Goal: Task Accomplishment & Management: Complete application form

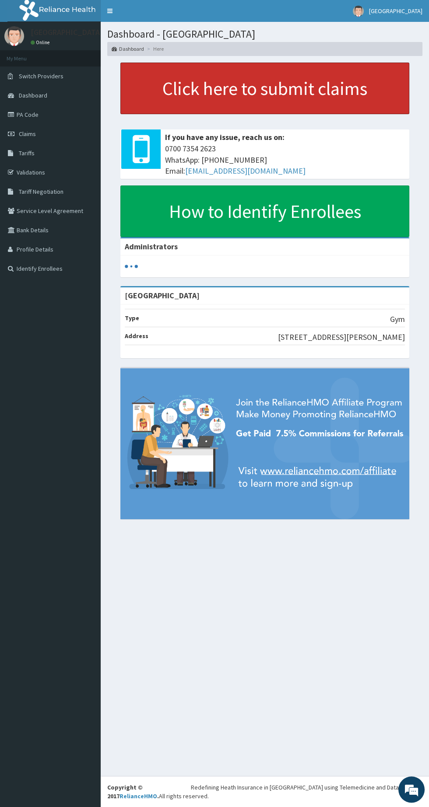
click at [234, 92] on link "Click here to submit claims" at bounding box center [264, 89] width 289 height 52
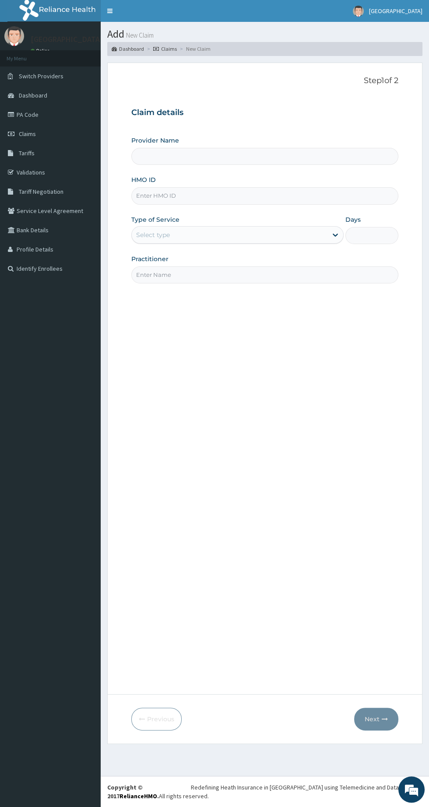
type input "[GEOGRAPHIC_DATA]"
type input "1"
click at [304, 196] on input "HMO ID" at bounding box center [264, 195] width 267 height 17
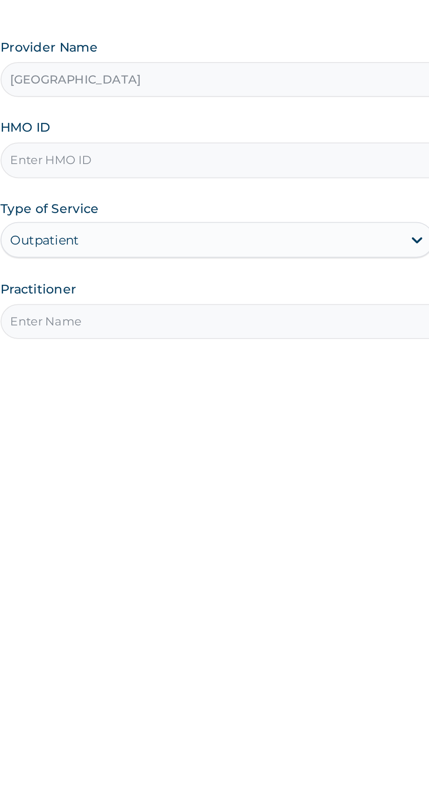
type input "AEL/10140/B"
click at [252, 277] on input "Practitioner" at bounding box center [264, 274] width 267 height 17
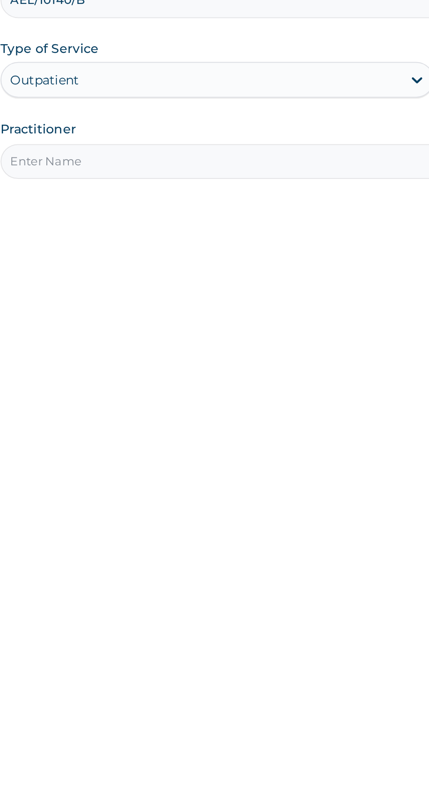
type input "NNAMDI"
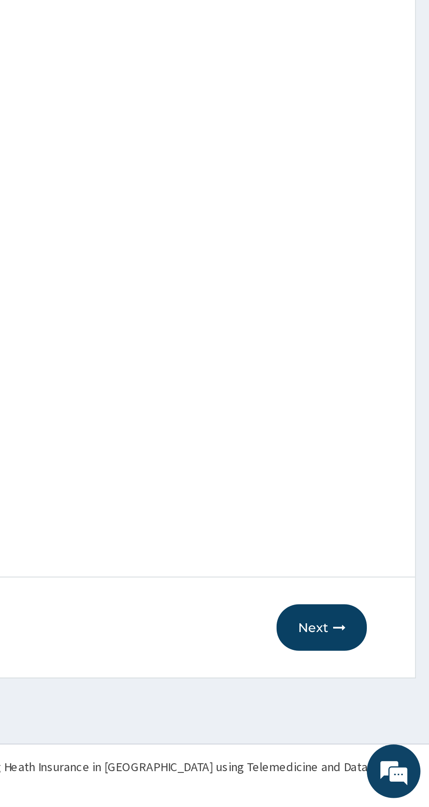
click at [379, 719] on button "Next" at bounding box center [376, 719] width 44 height 23
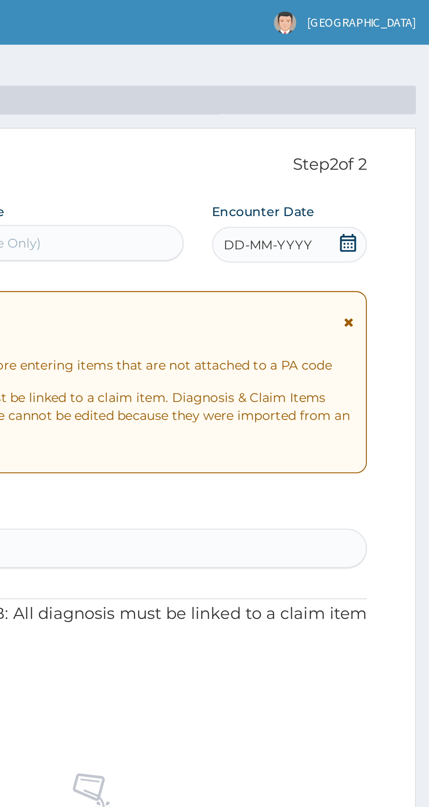
click at [361, 119] on span "DD-MM-YYYY" at bounding box center [349, 119] width 43 height 9
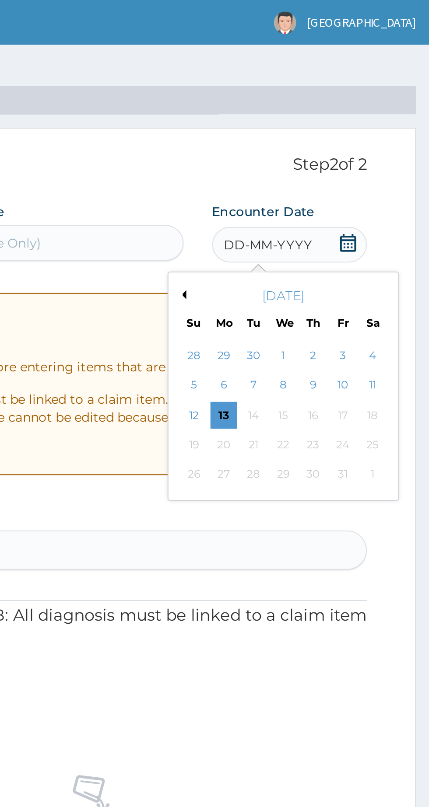
click at [332, 185] on div "6" at bounding box center [328, 188] width 13 height 13
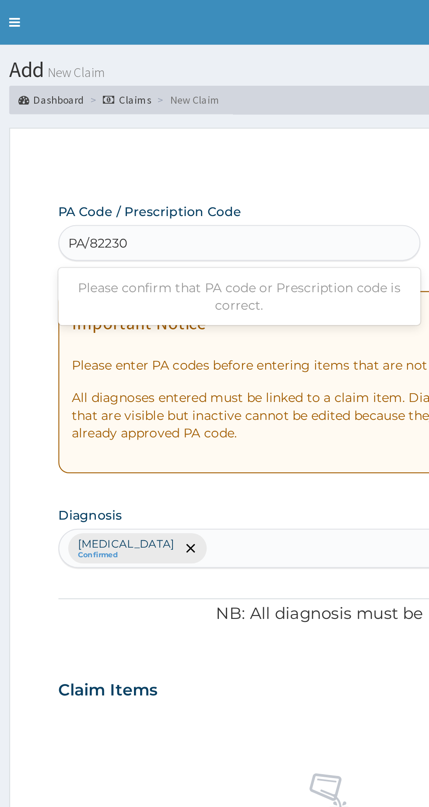
type input "PA/822305"
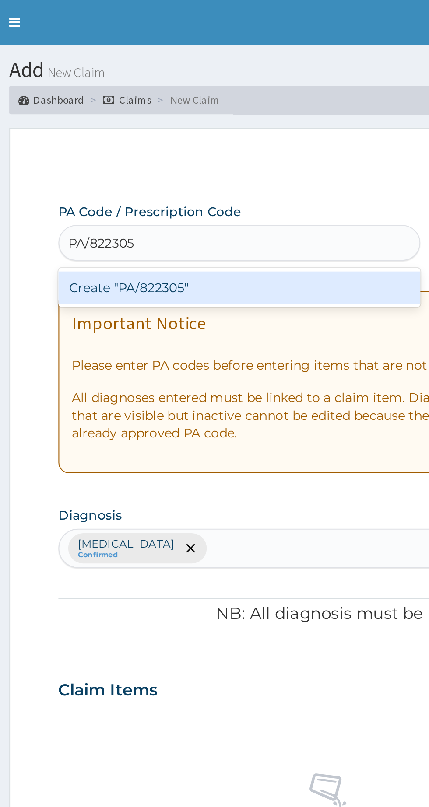
click at [200, 142] on div "Create "PA/822305"" at bounding box center [219, 141] width 177 height 16
type input "PA/822305"
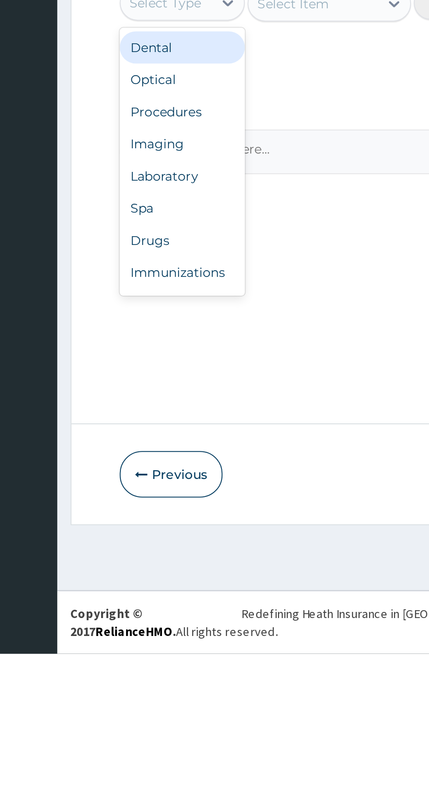
scroll to position [29, 0]
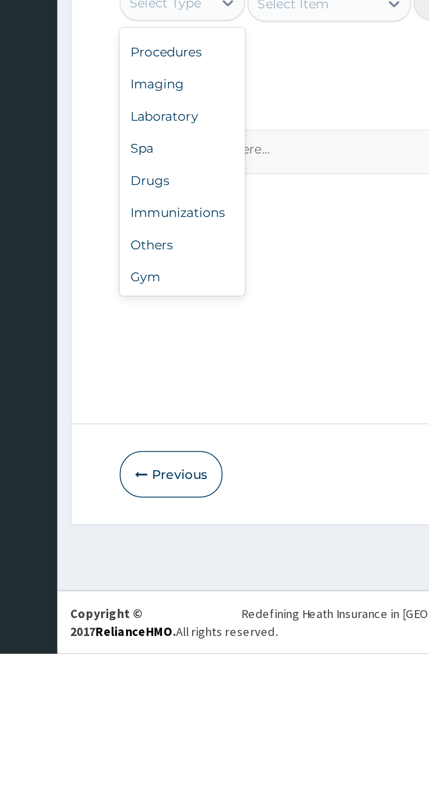
click at [149, 621] on div "Gym" at bounding box center [161, 623] width 61 height 16
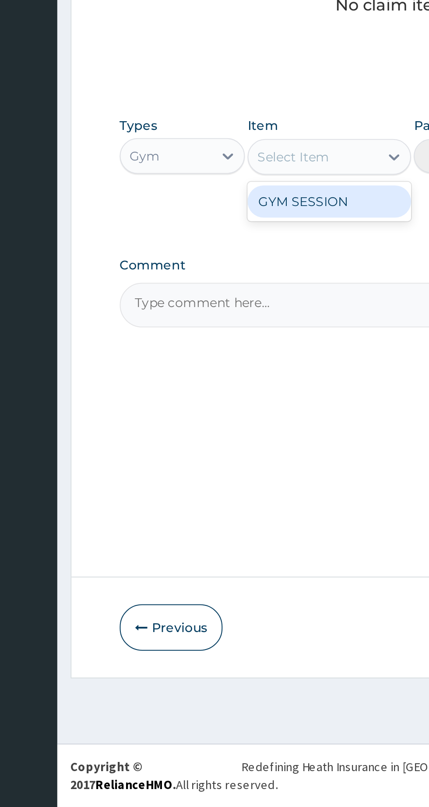
scroll to position [0, 0]
click at [236, 510] on div "GYM SESSION" at bounding box center [234, 511] width 80 height 16
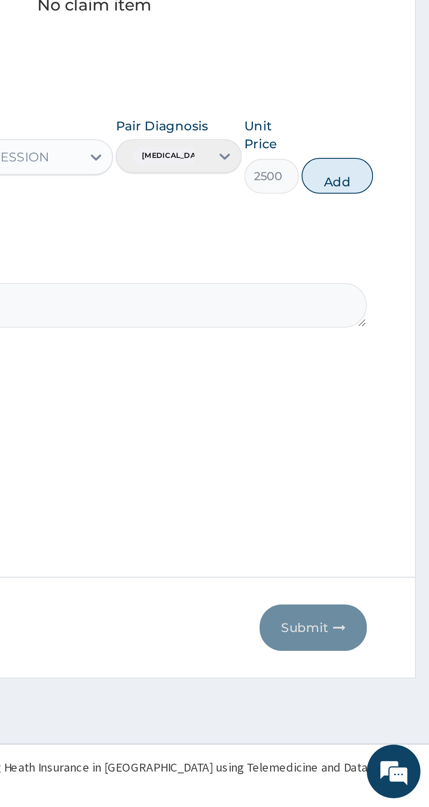
click at [393, 501] on button "Add" at bounding box center [383, 497] width 35 height 17
type input "0"
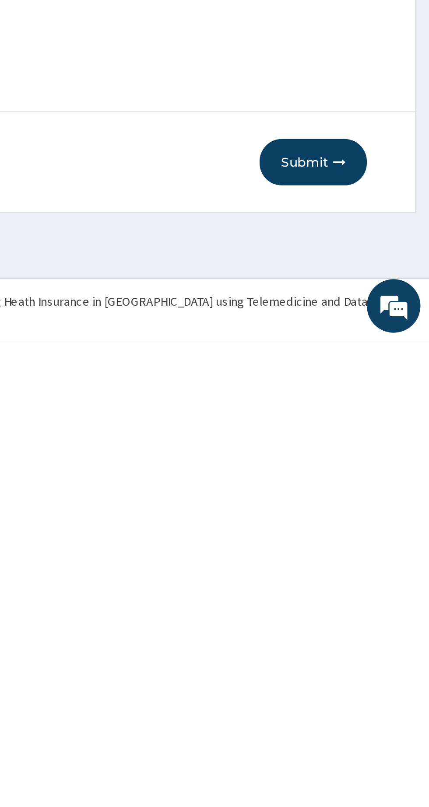
click at [368, 715] on button "Submit" at bounding box center [372, 719] width 52 height 23
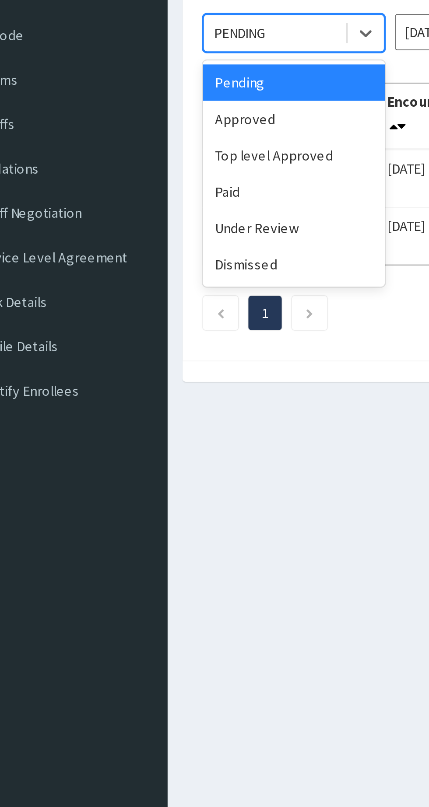
click at [130, 184] on div "Paid" at bounding box center [155, 183] width 79 height 16
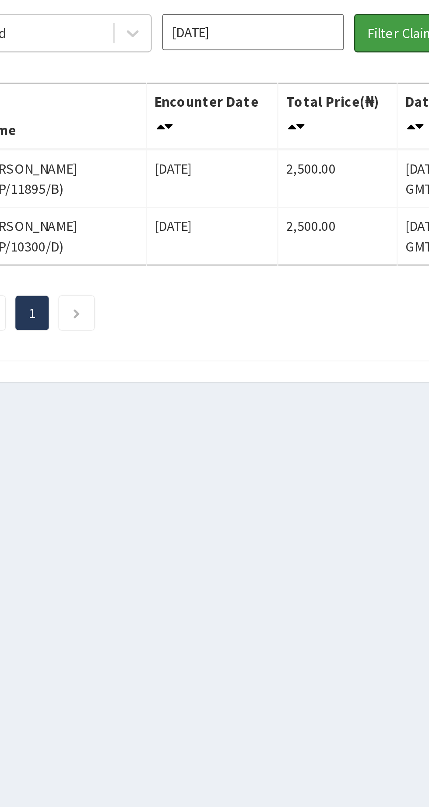
click at [299, 110] on button "Filter Claims" at bounding box center [303, 113] width 43 height 17
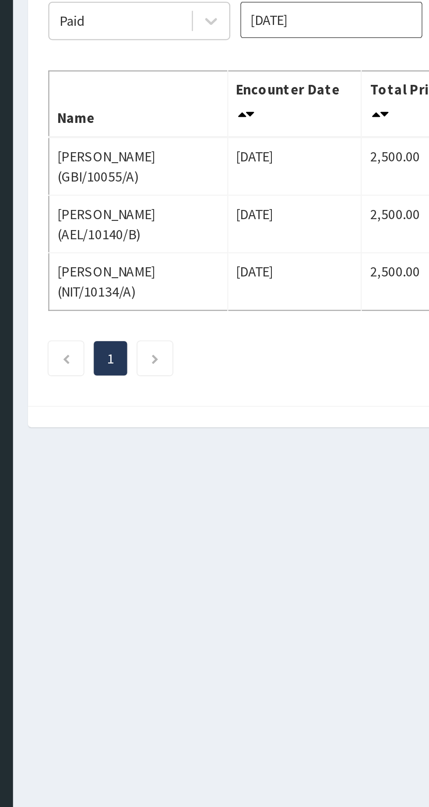
click at [206, 182] on td "Sat Oct 04 2025" at bounding box center [222, 176] width 58 height 25
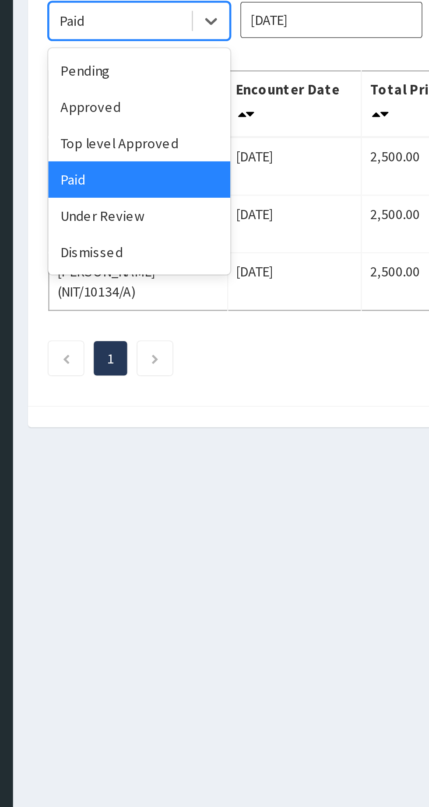
click at [150, 199] on div "Under Review" at bounding box center [155, 198] width 79 height 16
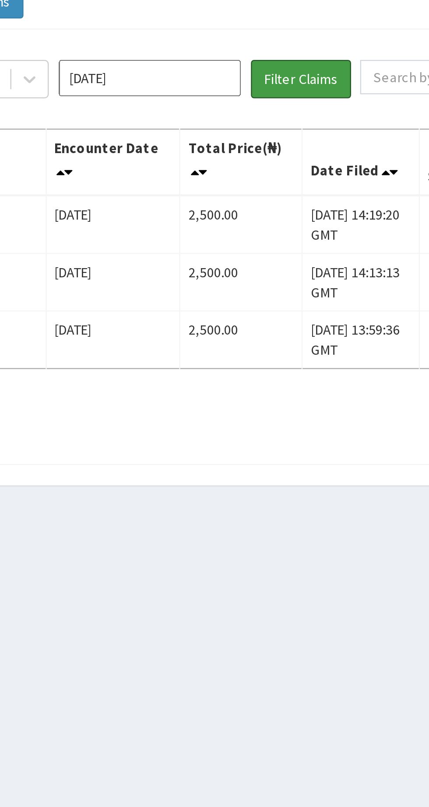
click at [302, 115] on button "Filter Claims" at bounding box center [303, 113] width 43 height 17
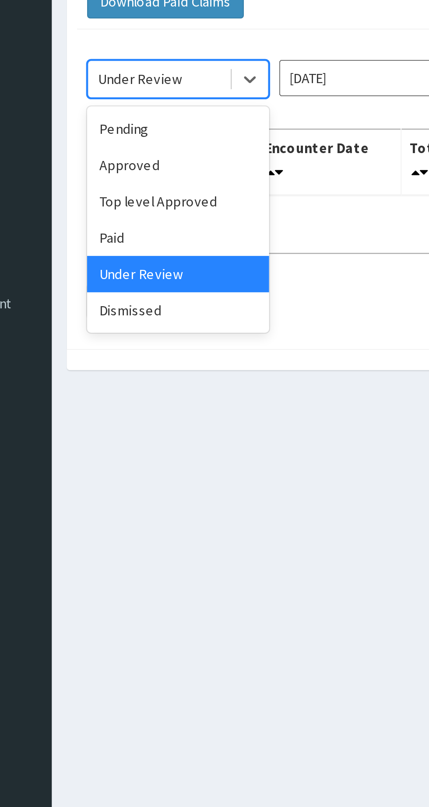
click at [161, 166] on div "Top level Approved" at bounding box center [155, 167] width 79 height 16
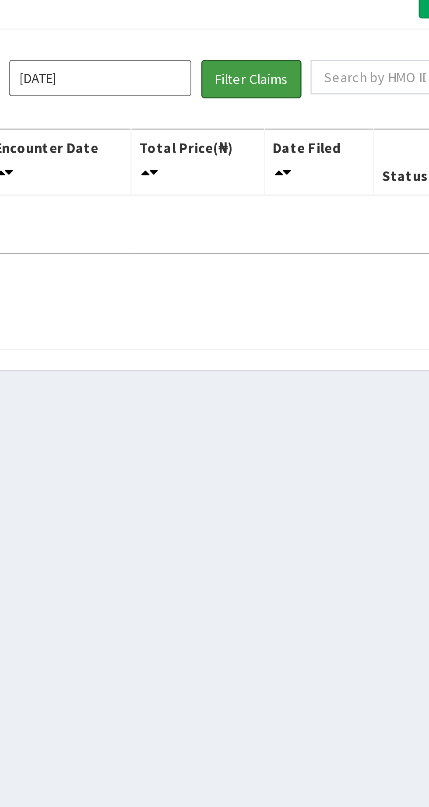
click at [305, 110] on button "Filter Claims" at bounding box center [303, 113] width 43 height 17
click at [301, 112] on button "Filter Claims" at bounding box center [303, 113] width 43 height 17
click at [307, 112] on button "Filter Claims" at bounding box center [303, 113] width 43 height 17
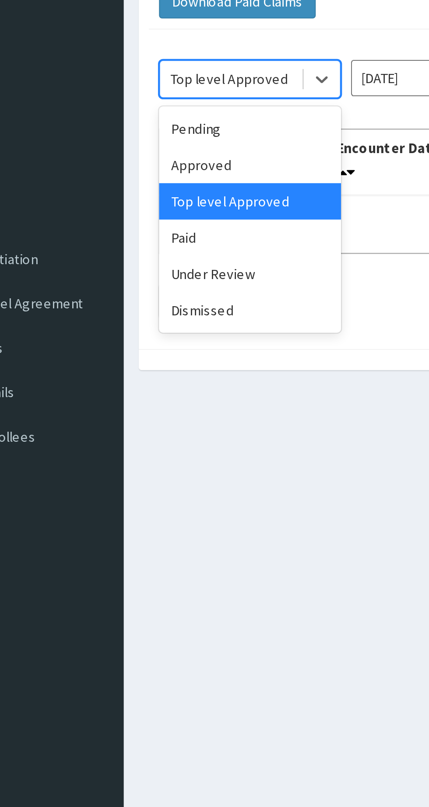
click at [138, 152] on div "Approved" at bounding box center [155, 151] width 79 height 16
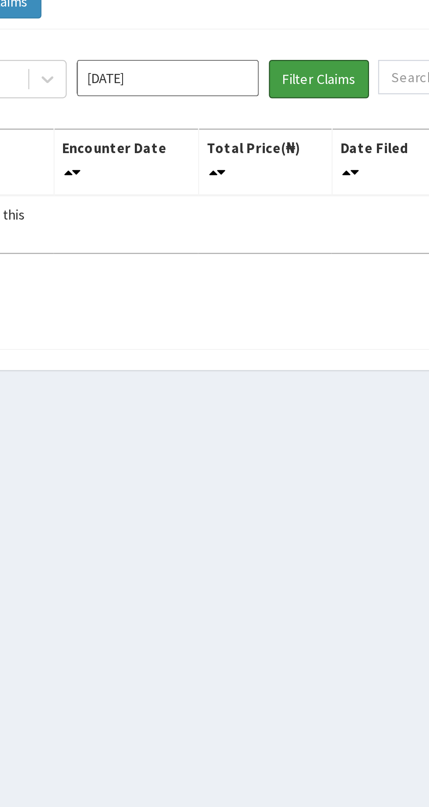
click at [305, 114] on button "Filter Claims" at bounding box center [303, 113] width 43 height 17
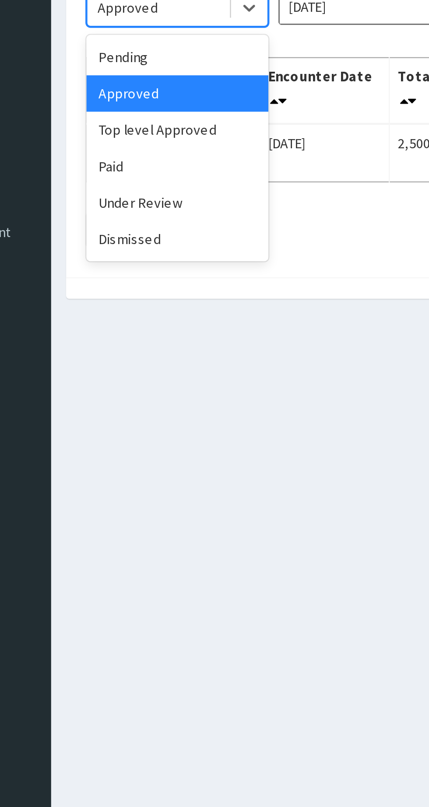
click at [134, 182] on div "Paid" at bounding box center [155, 183] width 79 height 16
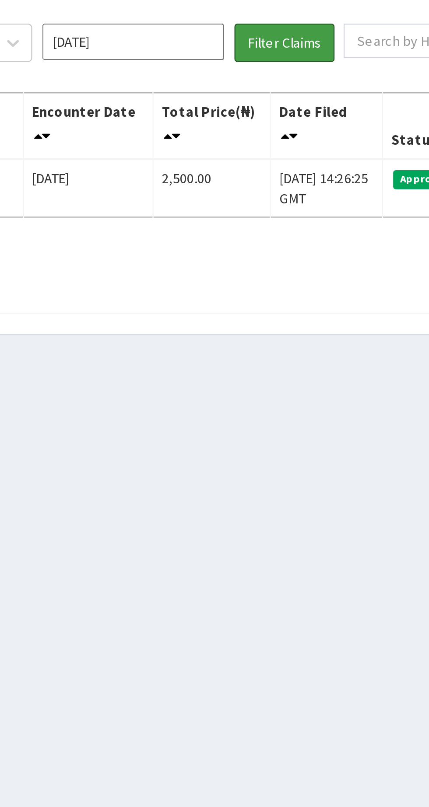
click at [312, 115] on button "Filter Claims" at bounding box center [303, 113] width 43 height 17
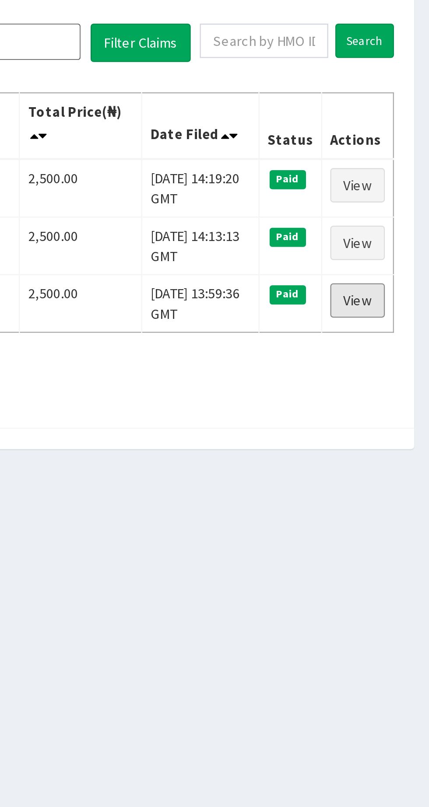
click at [399, 223] on link "View" at bounding box center [398, 225] width 24 height 15
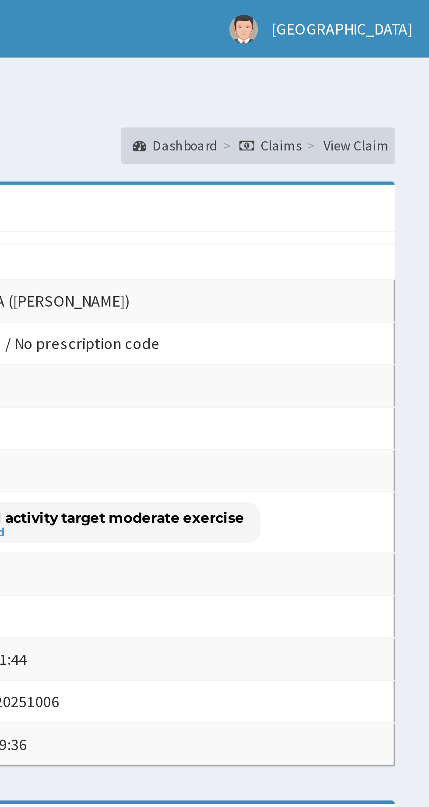
click at [402, 54] on link "View Claim" at bounding box center [400, 55] width 25 height 7
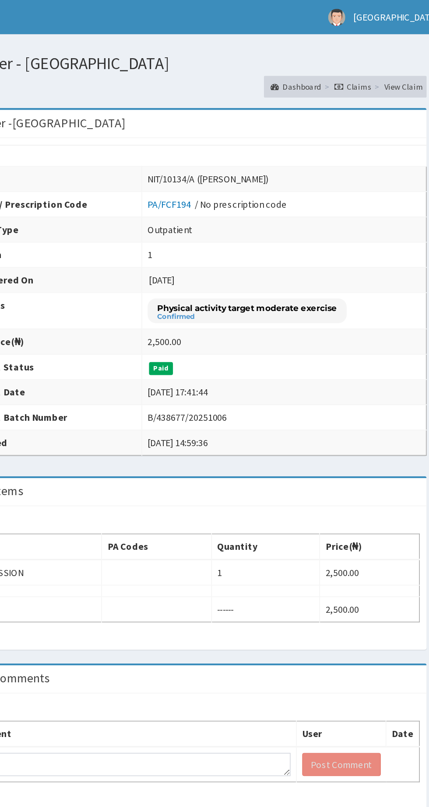
click at [369, 53] on link "Claims" at bounding box center [369, 55] width 24 height 7
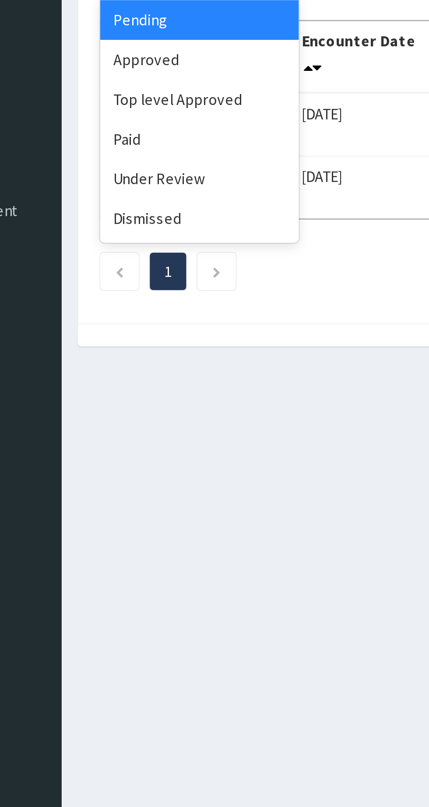
click at [132, 179] on div "Paid" at bounding box center [155, 183] width 79 height 16
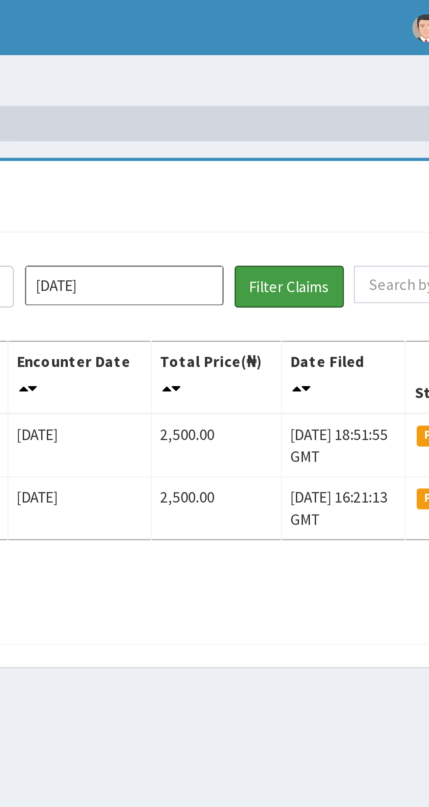
click at [303, 112] on button "Filter Claims" at bounding box center [303, 113] width 43 height 17
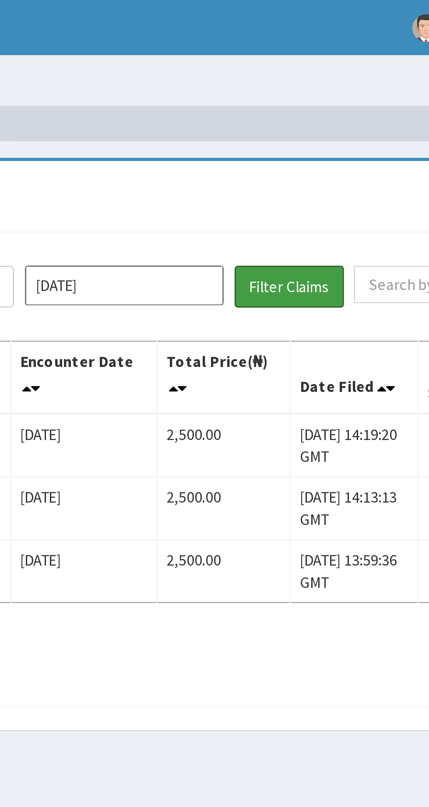
click at [302, 107] on button "Filter Claims" at bounding box center [303, 113] width 43 height 17
click at [306, 111] on button "Filter Claims" at bounding box center [303, 113] width 43 height 17
click at [311, 114] on button "Filter Claims" at bounding box center [303, 113] width 43 height 17
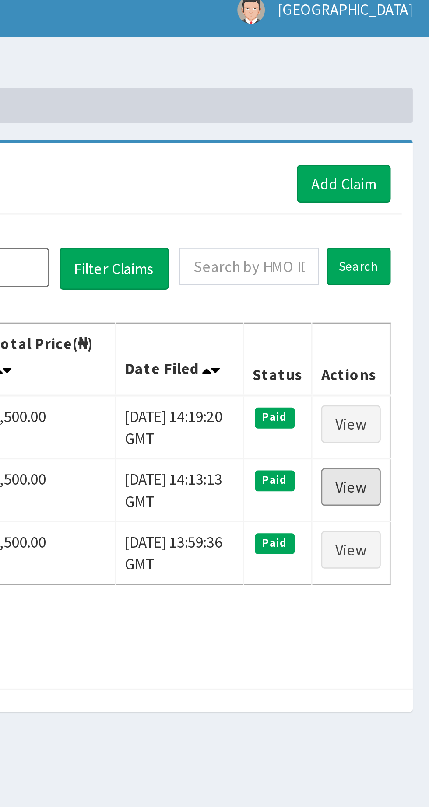
click at [398, 203] on link "View" at bounding box center [398, 200] width 24 height 15
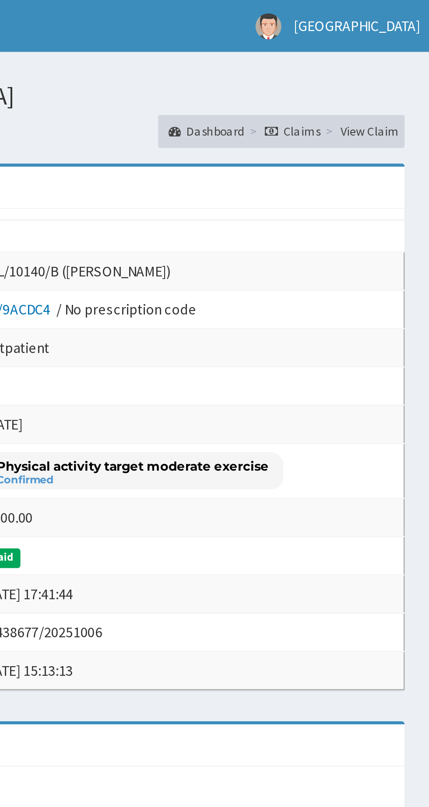
click at [374, 56] on link "Claims" at bounding box center [369, 55] width 24 height 7
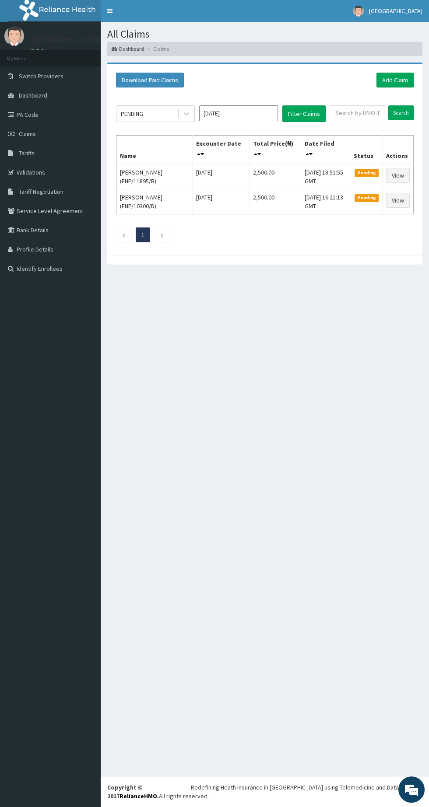
click at [211, 463] on div "All Claims Dashboard Claims Download Paid Claims Add Claim × Note you can only …" at bounding box center [265, 399] width 328 height 754
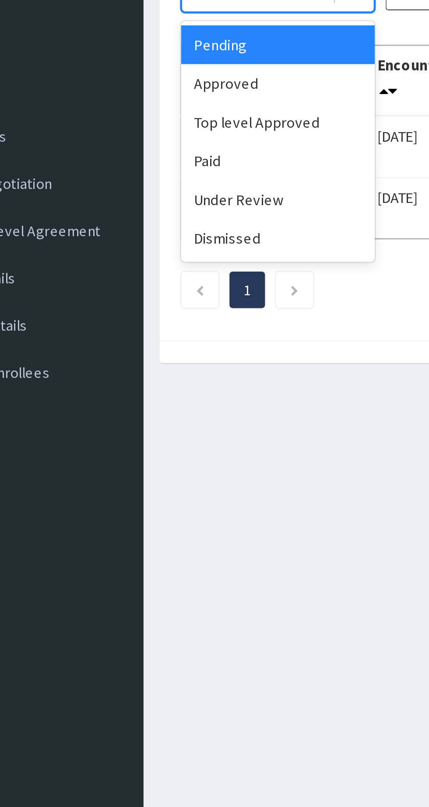
click at [134, 182] on div "Paid" at bounding box center [155, 183] width 79 height 16
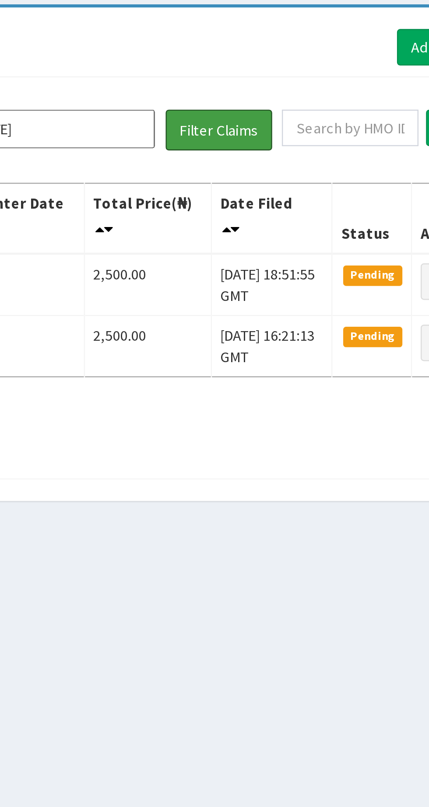
click at [308, 114] on button "Filter Claims" at bounding box center [303, 113] width 43 height 17
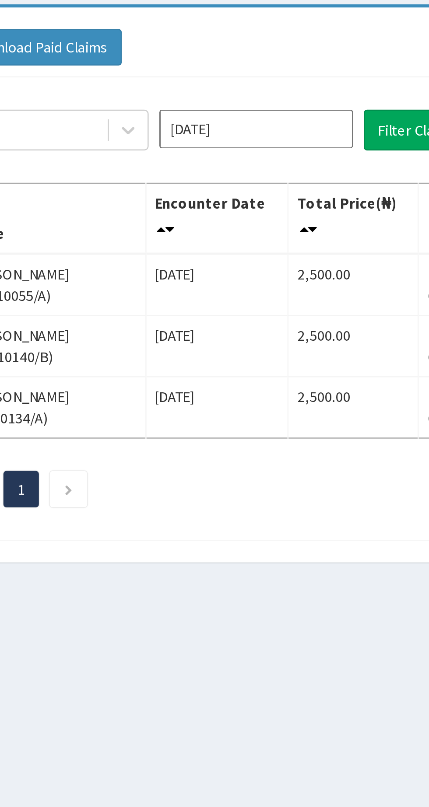
click at [304, 224] on td "Mon, 06 Oct 2025 13:59:36 GMT" at bounding box center [329, 226] width 51 height 25
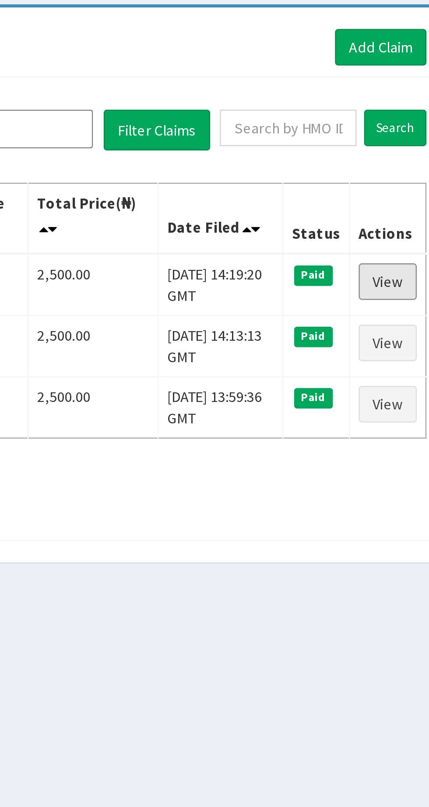
click at [405, 176] on link "View" at bounding box center [398, 175] width 24 height 15
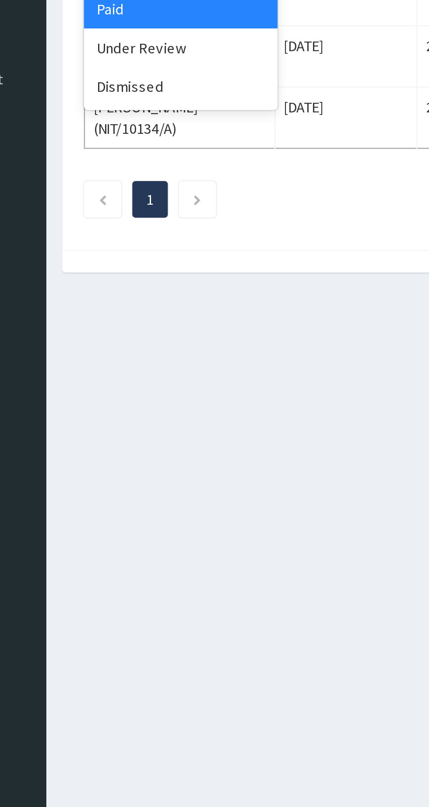
click at [142, 215] on div "Dismissed" at bounding box center [155, 214] width 79 height 16
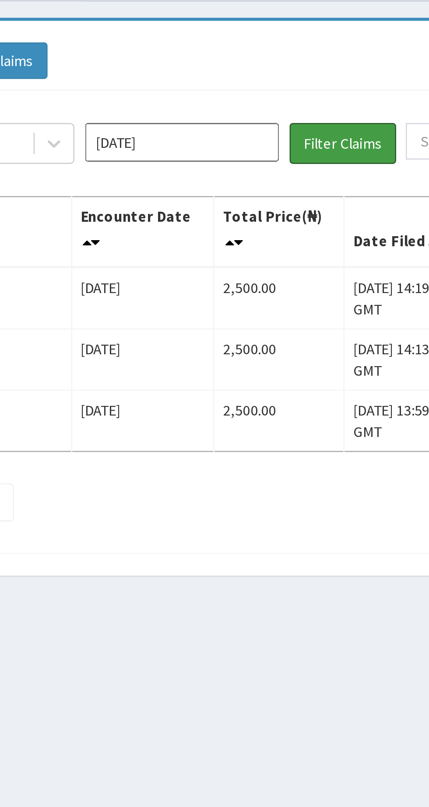
click at [309, 114] on button "Filter Claims" at bounding box center [303, 113] width 43 height 17
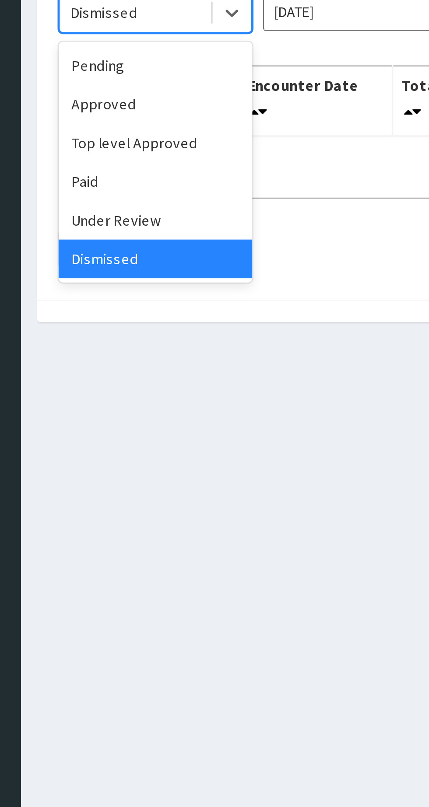
click at [151, 199] on div "Under Review" at bounding box center [155, 198] width 79 height 16
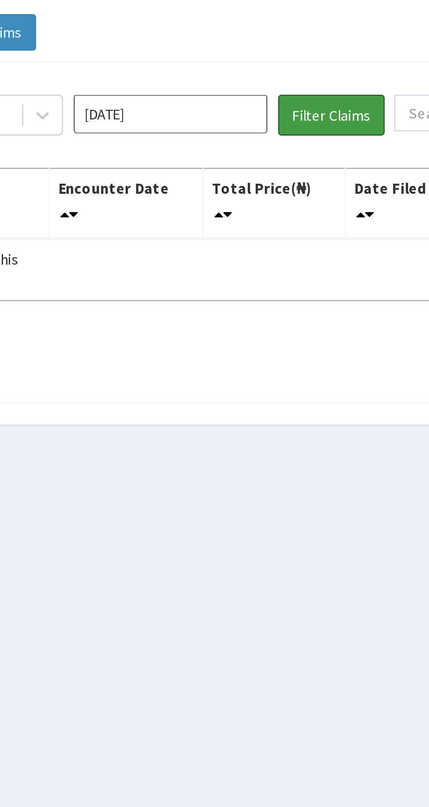
click at [303, 113] on button "Filter Claims" at bounding box center [303, 113] width 43 height 17
click at [303, 108] on button "Filter Claims" at bounding box center [303, 113] width 43 height 17
click at [301, 108] on button "Filter Claims" at bounding box center [303, 113] width 43 height 17
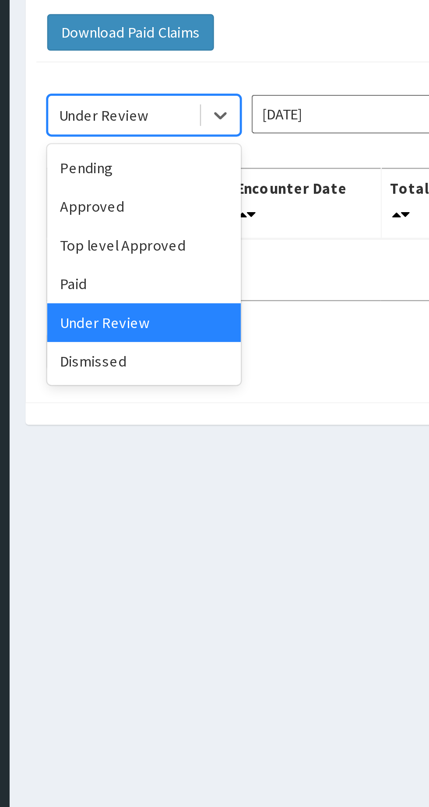
click at [162, 164] on div "Top level Approved" at bounding box center [155, 167] width 79 height 16
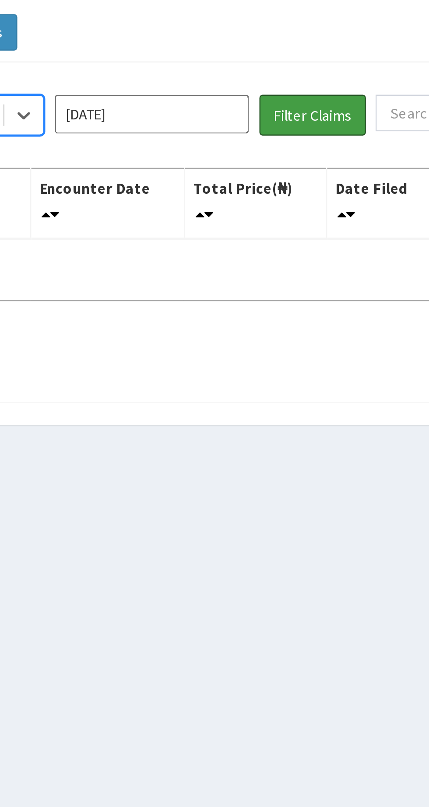
click at [308, 111] on button "Filter Claims" at bounding box center [303, 113] width 43 height 17
click at [296, 112] on button "Filter Claims" at bounding box center [303, 113] width 43 height 17
click at [302, 112] on button "Filter Claims" at bounding box center [303, 113] width 43 height 17
click at [302, 114] on button "Filter Claims" at bounding box center [303, 113] width 43 height 17
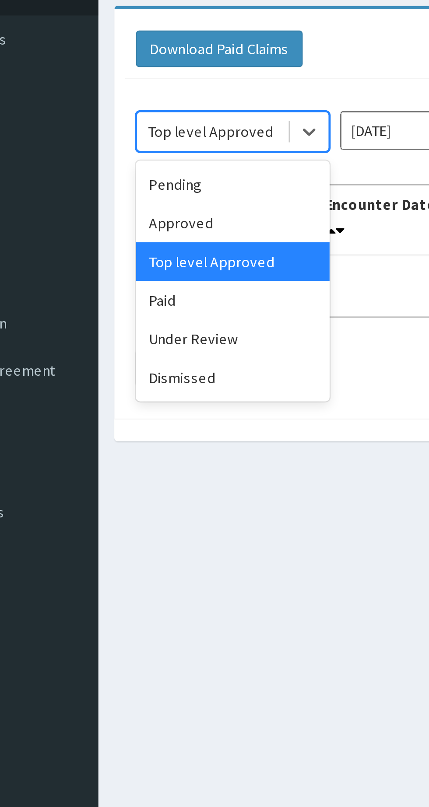
click at [141, 148] on div "Approved" at bounding box center [155, 151] width 79 height 16
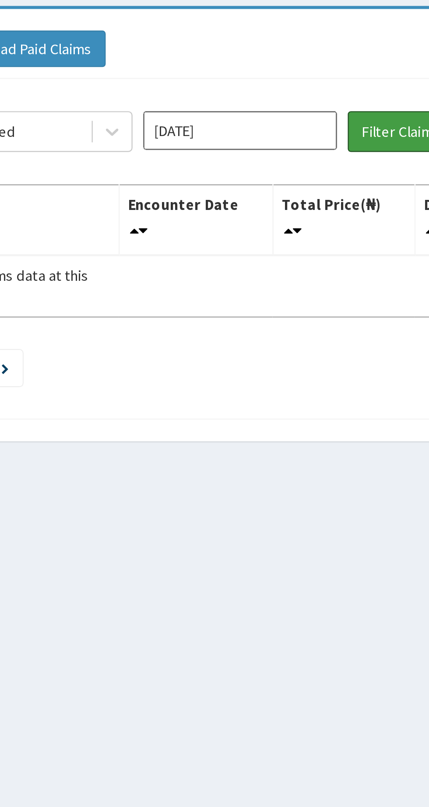
click at [300, 112] on button "Filter Claims" at bounding box center [303, 113] width 43 height 17
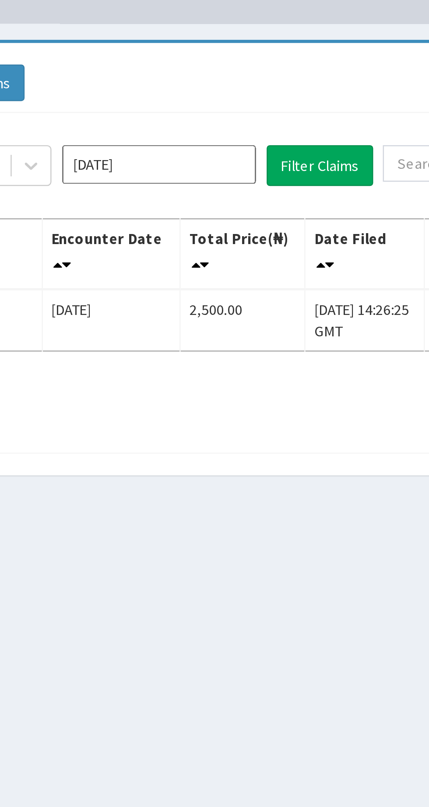
click at [345, 187] on td "Mon, 13 Oct 2025 14:26:25 GMT" at bounding box center [322, 176] width 49 height 25
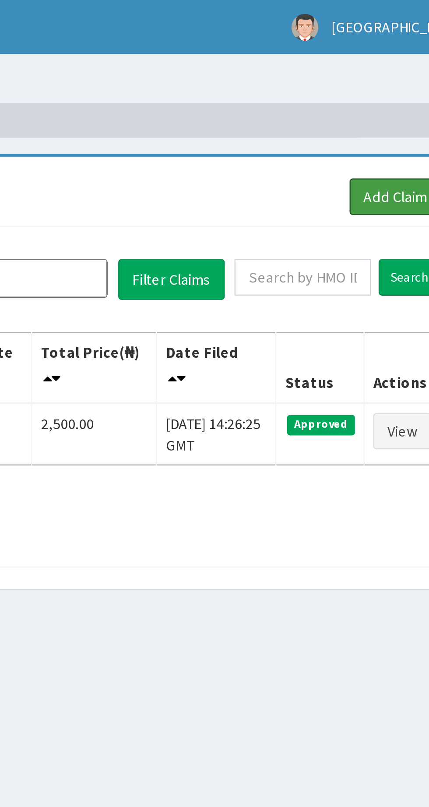
click at [393, 78] on link "Add Claim" at bounding box center [394, 80] width 37 height 15
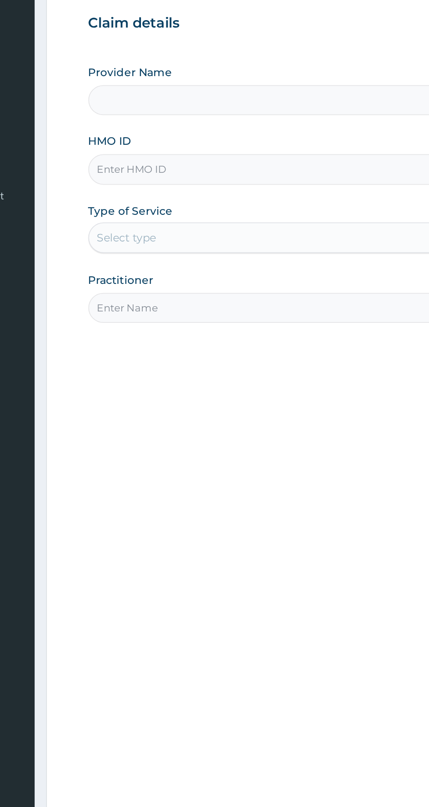
type input "[GEOGRAPHIC_DATA]"
type input "1"
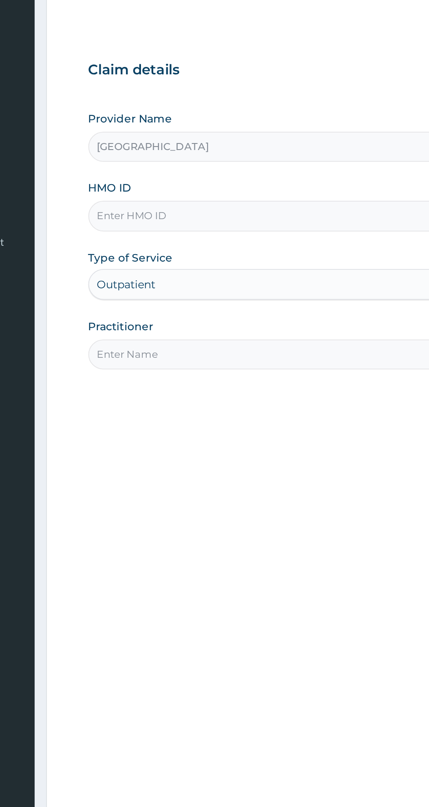
click at [150, 196] on input "HMO ID" at bounding box center [264, 195] width 267 height 17
click at [190, 199] on input "NIT/10134/A" at bounding box center [264, 195] width 267 height 17
type input "NIT/10134/C"
click at [184, 272] on input "Practitioner" at bounding box center [264, 274] width 267 height 17
click at [199, 271] on input "Practitioner" at bounding box center [264, 274] width 267 height 17
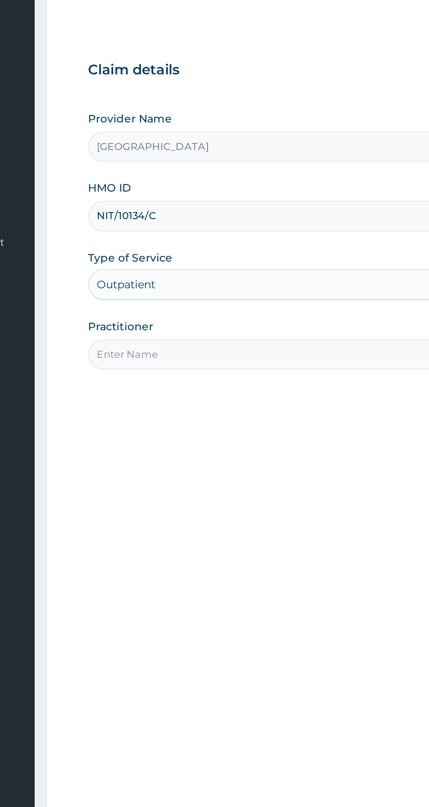
click at [207, 273] on input "Practitioner" at bounding box center [264, 274] width 267 height 17
type input "NNAMDI"
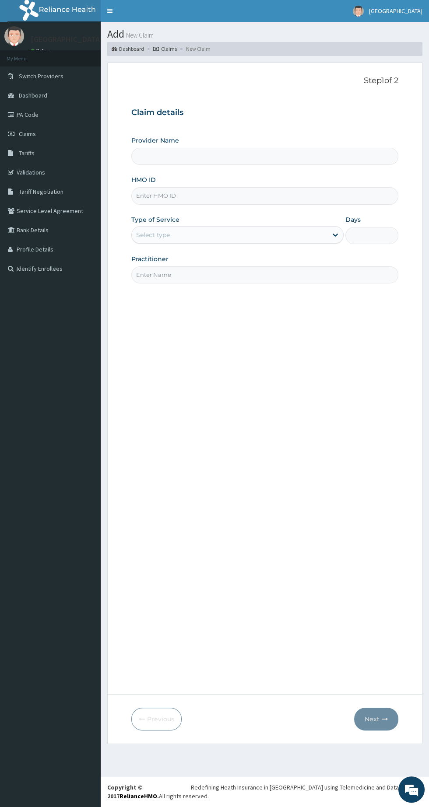
type input "[GEOGRAPHIC_DATA]"
type input "1"
click at [419, 617] on form "Step 1 of 2 Claim details Provider Name IBETO HOTEL GYM HMO ID Type of Service …" at bounding box center [264, 404] width 315 height 682
click at [224, 197] on input "HMO ID" at bounding box center [264, 195] width 267 height 17
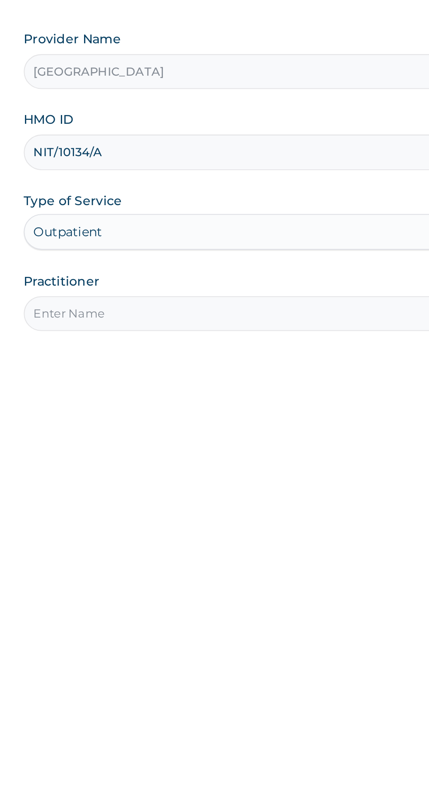
click at [195, 194] on input "NIT/10134/A" at bounding box center [264, 195] width 267 height 17
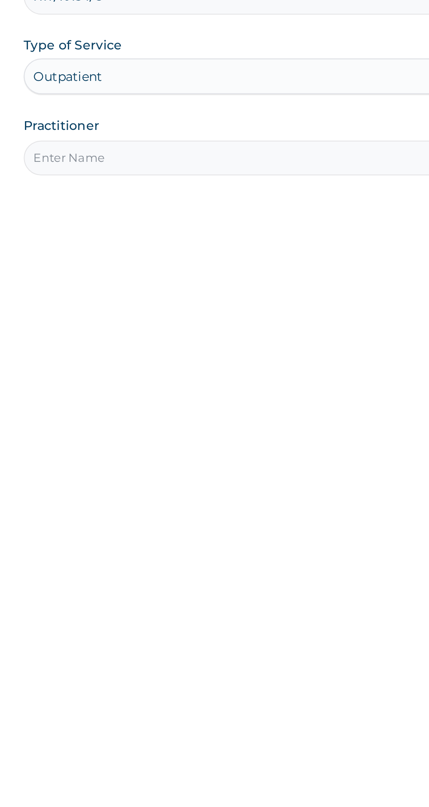
type input "NIT/10134/C"
click at [173, 272] on input "Practitioner" at bounding box center [264, 274] width 267 height 17
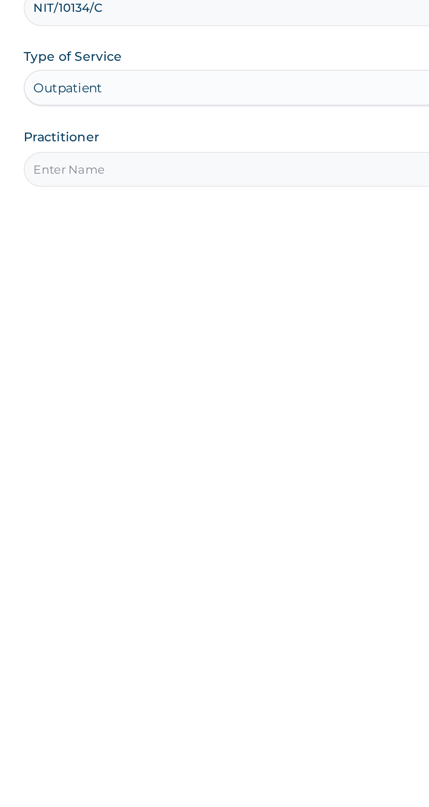
type input "NNAMDI"
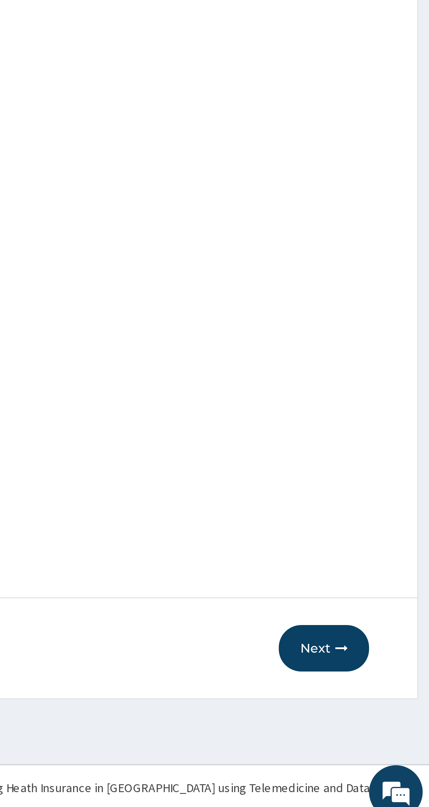
click at [377, 719] on button "Next" at bounding box center [376, 719] width 44 height 23
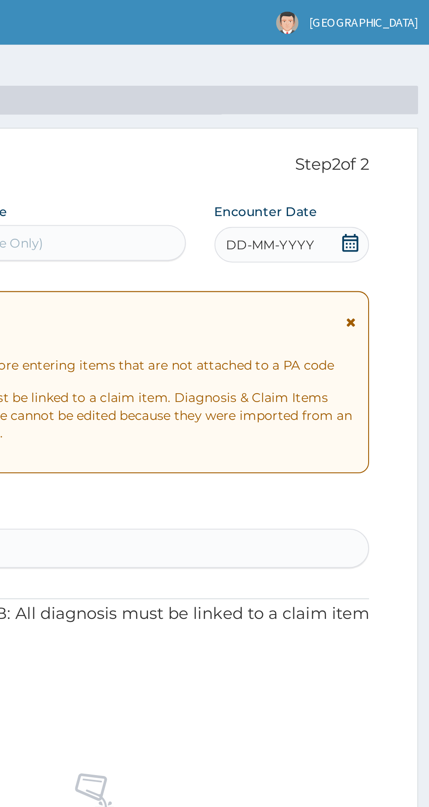
click at [362, 119] on span "DD-MM-YYYY" at bounding box center [349, 119] width 43 height 9
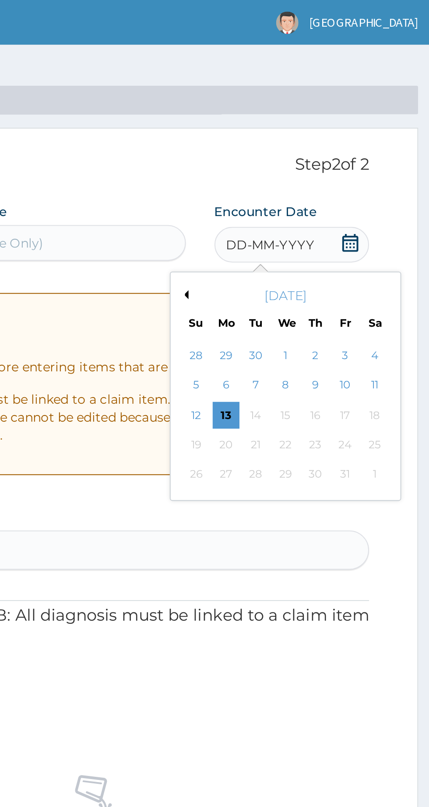
click at [357, 174] on div "1" at bounding box center [356, 174] width 13 height 13
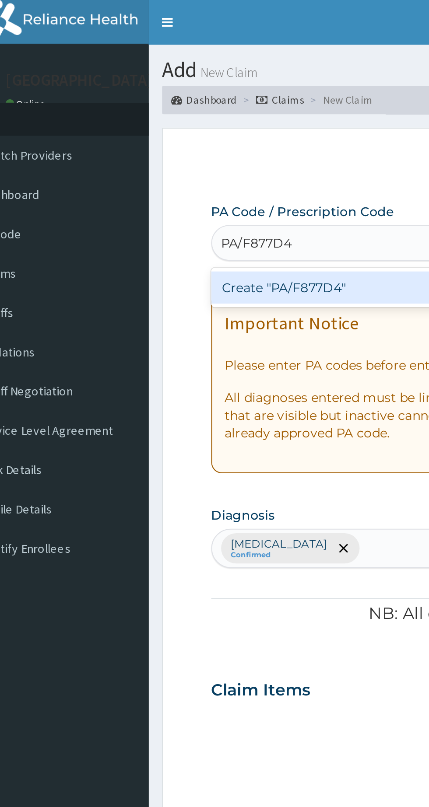
click at [189, 143] on div "Create "PA/F877D4"" at bounding box center [219, 141] width 177 height 16
type input "PA/F877D4"
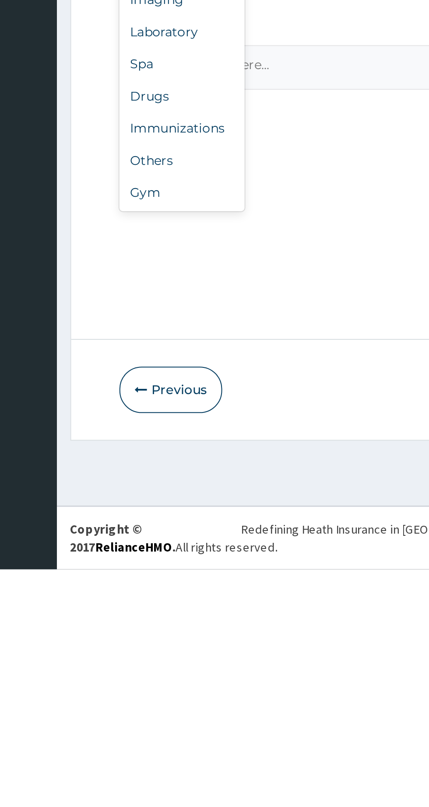
scroll to position [29, 0]
click at [148, 621] on div "Gym" at bounding box center [161, 623] width 61 height 16
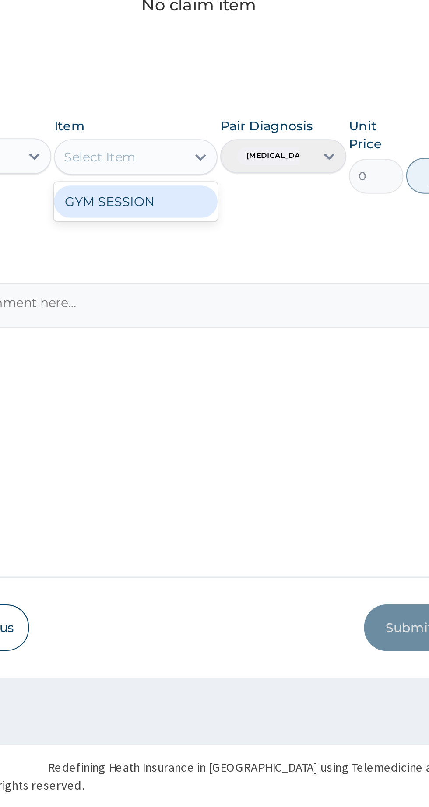
click at [245, 509] on div "GYM SESSION" at bounding box center [234, 511] width 80 height 16
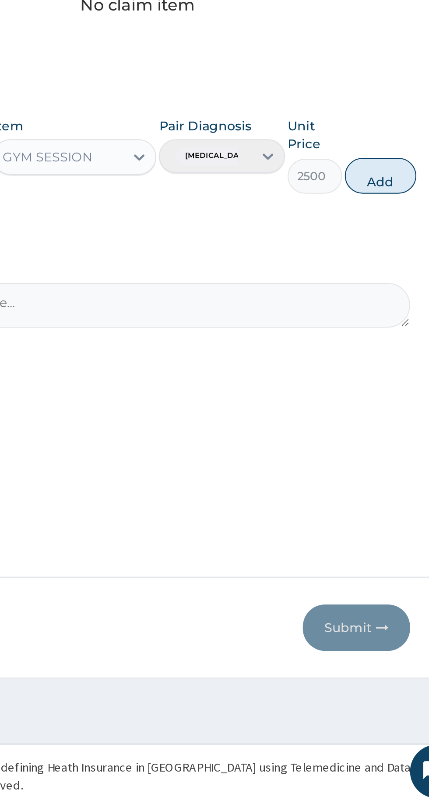
scroll to position [0, 0]
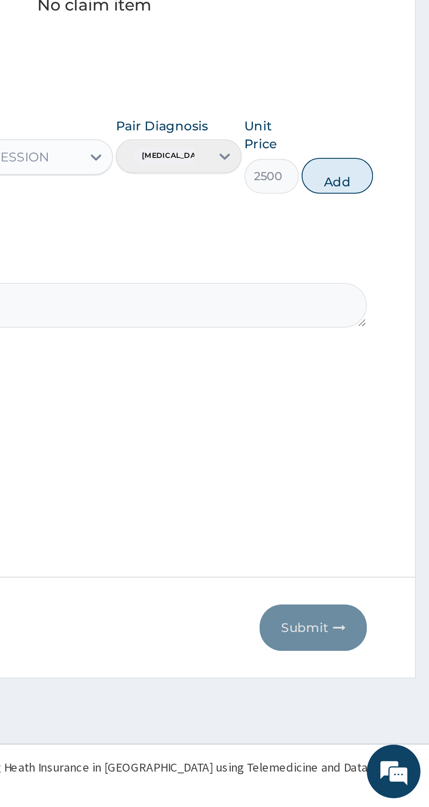
click at [394, 497] on button "Add" at bounding box center [383, 497] width 35 height 17
type input "0"
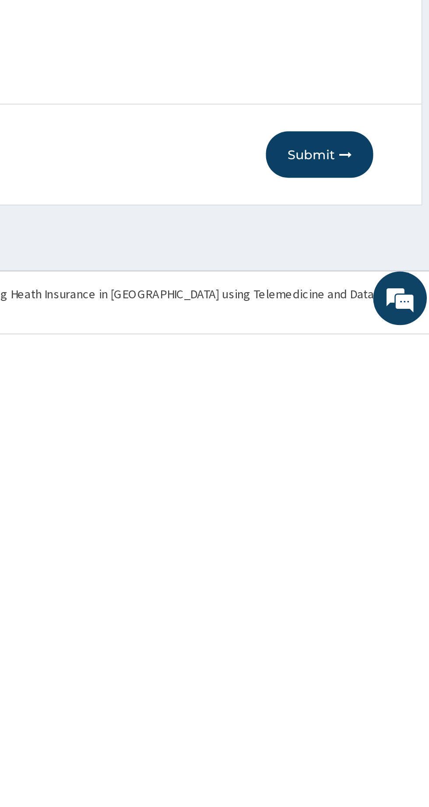
click at [376, 719] on button "Submit" at bounding box center [372, 719] width 52 height 23
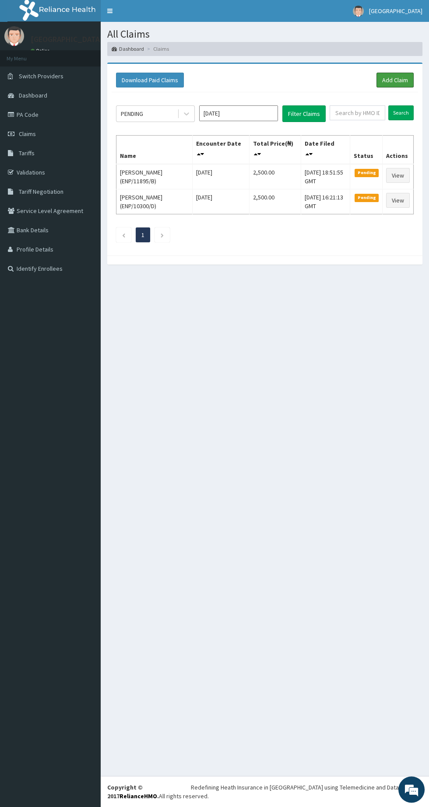
click at [405, 75] on link "Add Claim" at bounding box center [394, 80] width 37 height 15
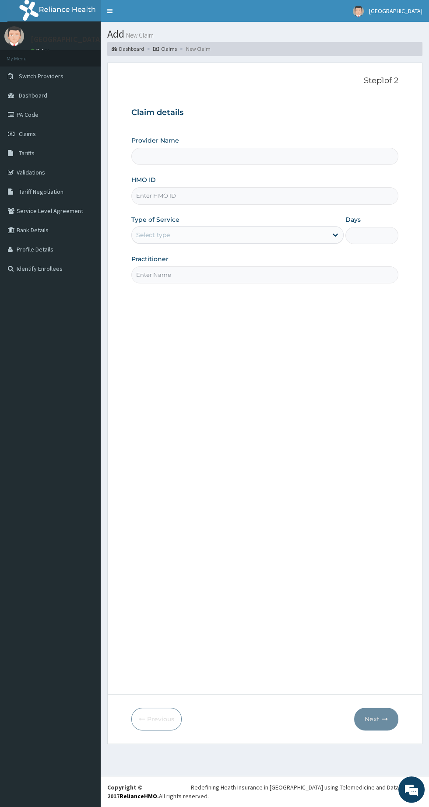
type input "[GEOGRAPHIC_DATA]"
type input "1"
click at [210, 194] on input "HMO ID" at bounding box center [264, 195] width 267 height 17
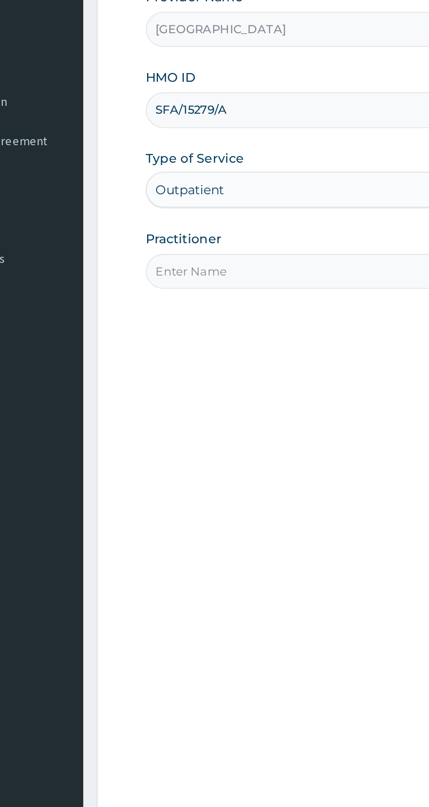
type input "SFA/15279/A"
click at [168, 273] on input "Practitioner" at bounding box center [264, 274] width 267 height 17
type input "[DATE]"
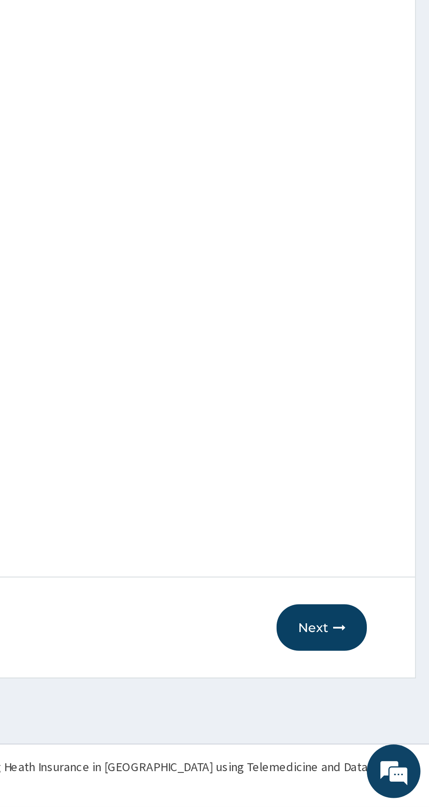
click at [371, 726] on button "Next" at bounding box center [376, 719] width 44 height 23
